Goal: Communication & Community: Answer question/provide support

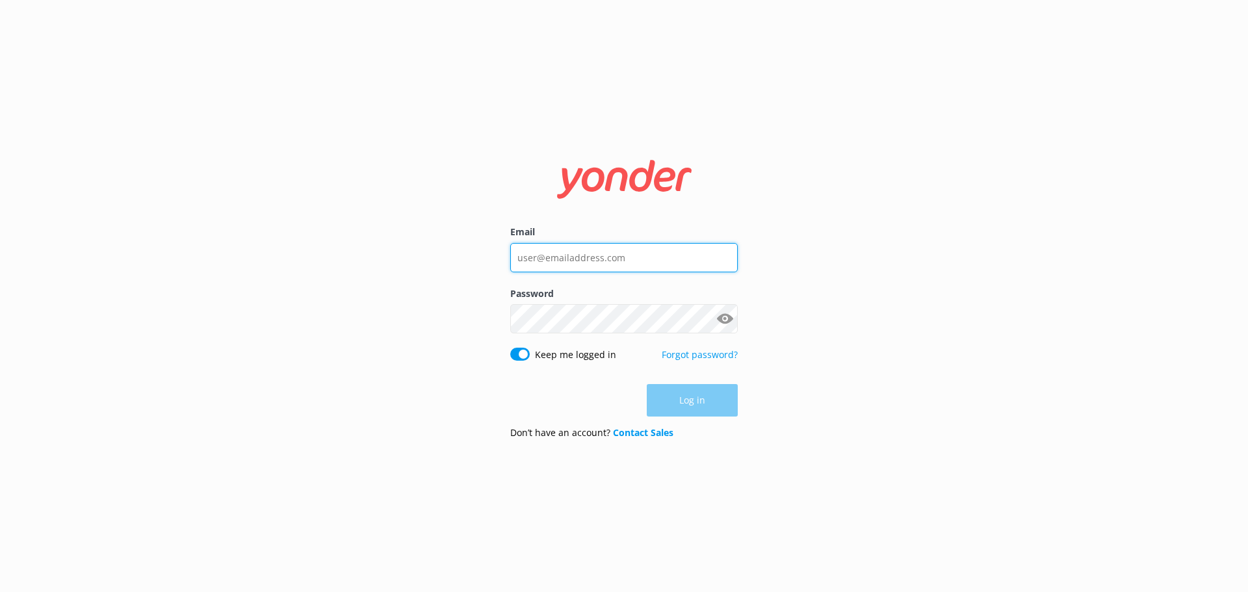
type input "[EMAIL_ADDRESS][DOMAIN_NAME]"
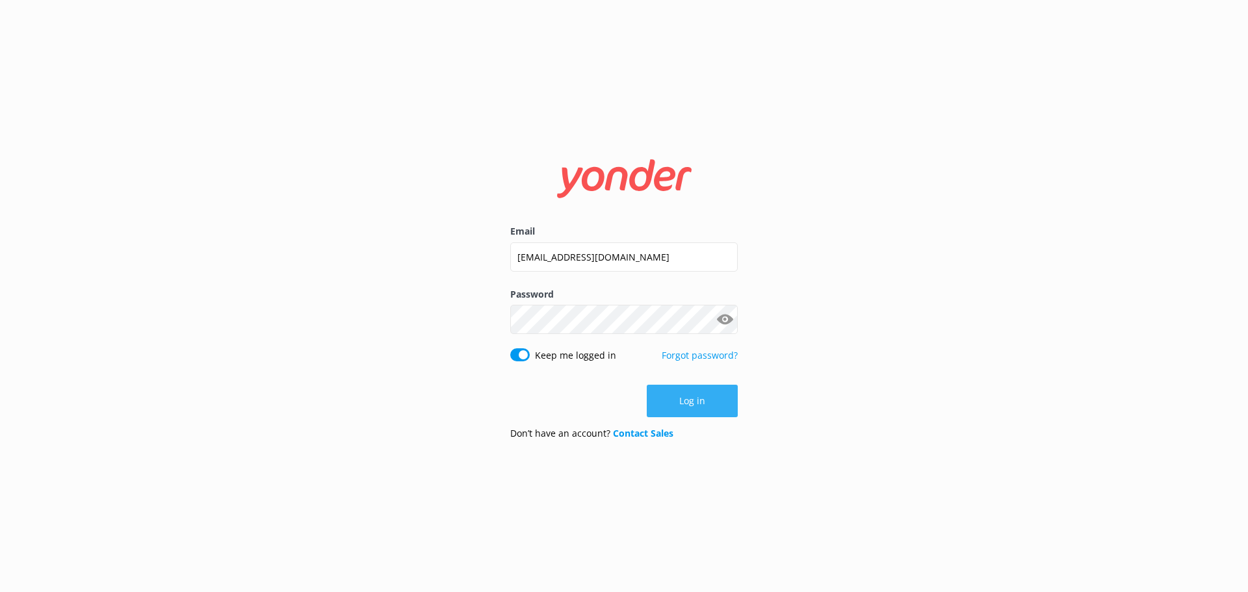
click at [691, 396] on button "Log in" at bounding box center [692, 401] width 91 height 32
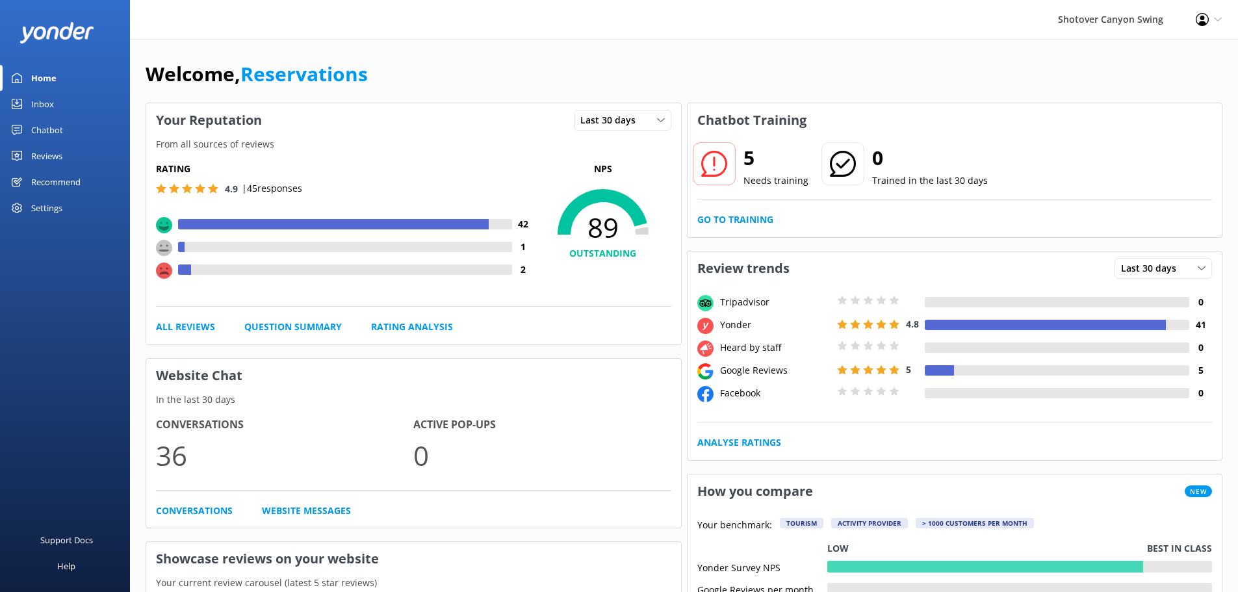
click at [60, 97] on link "Inbox" at bounding box center [65, 104] width 130 height 26
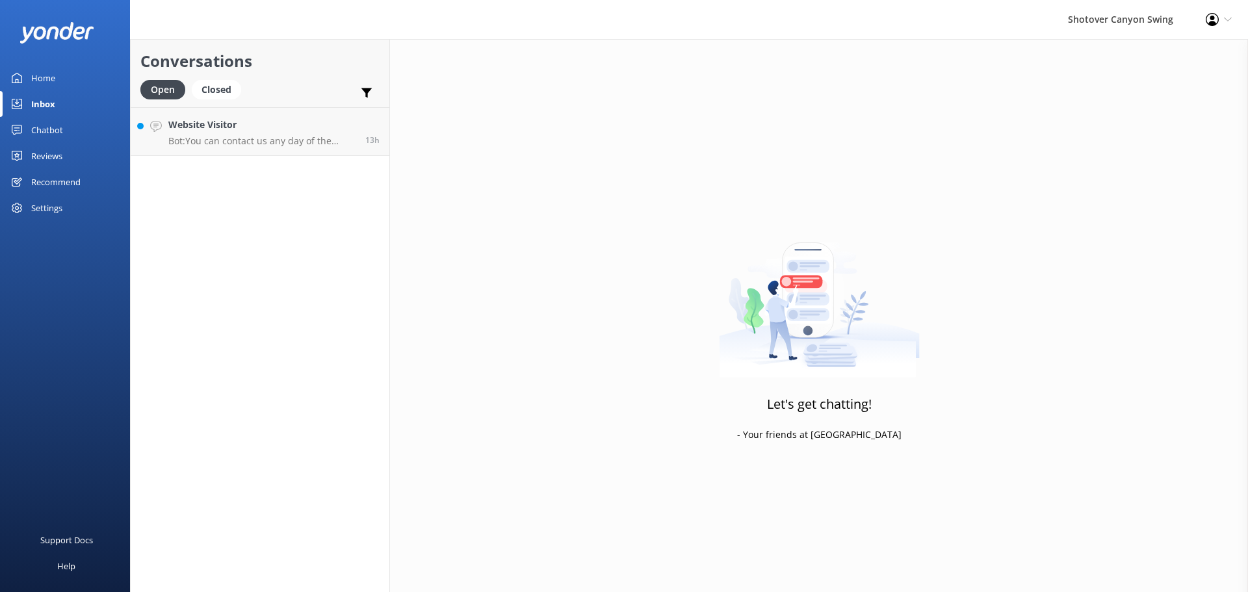
click at [243, 146] on p "Bot: You can contact us any day of the week from 8:30 AM to 5:00 PM, except on …" at bounding box center [261, 141] width 187 height 12
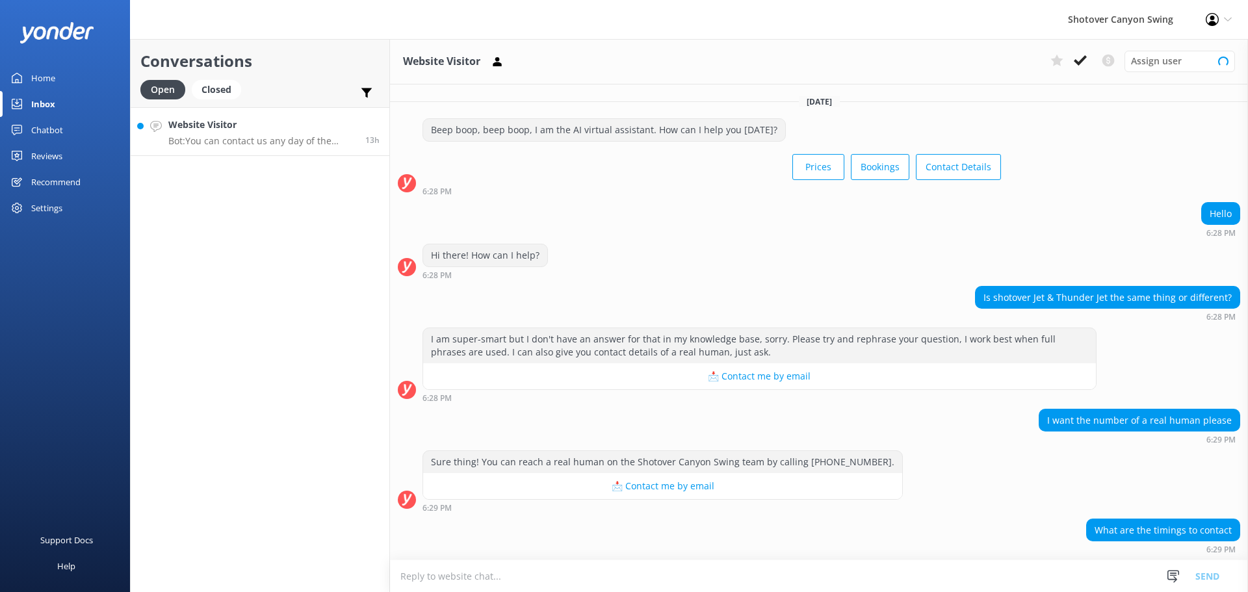
scroll to position [69, 0]
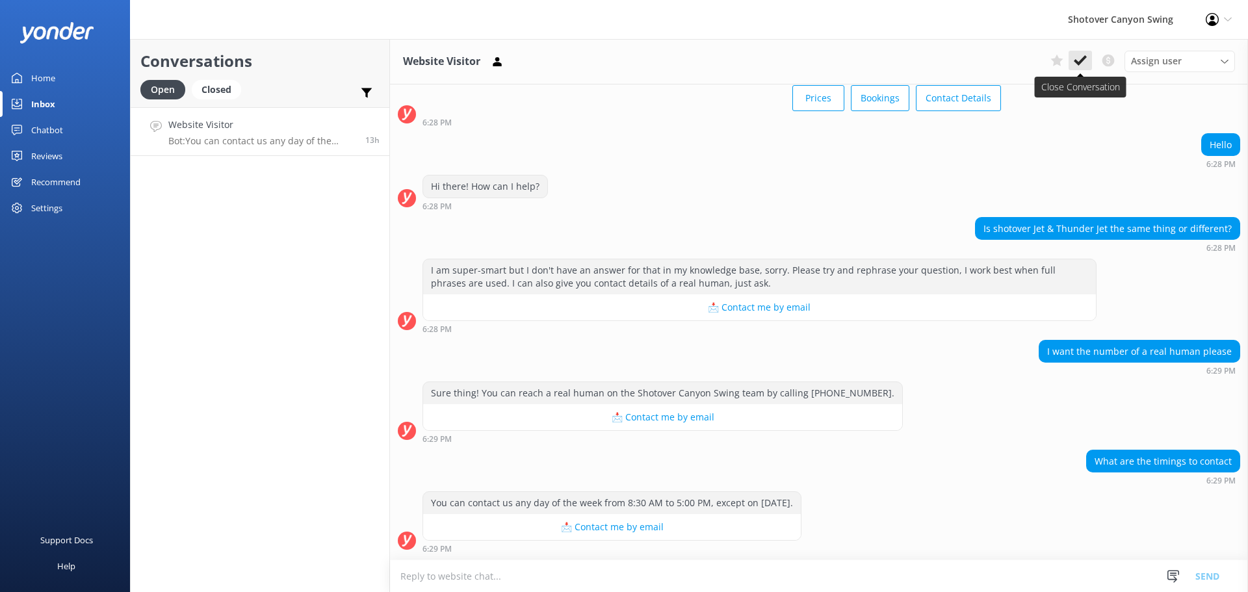
click at [1088, 60] on button at bounding box center [1079, 60] width 23 height 19
